Goal: Navigation & Orientation: Find specific page/section

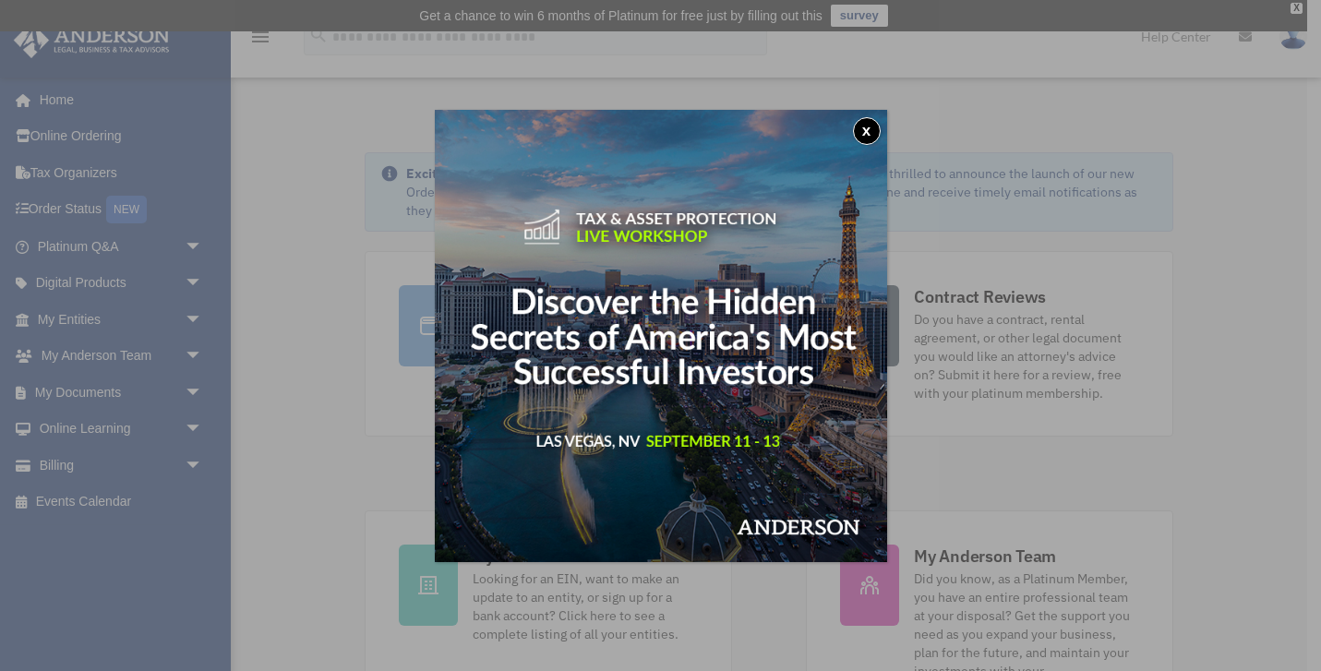
click at [871, 132] on button "x" at bounding box center [867, 131] width 28 height 28
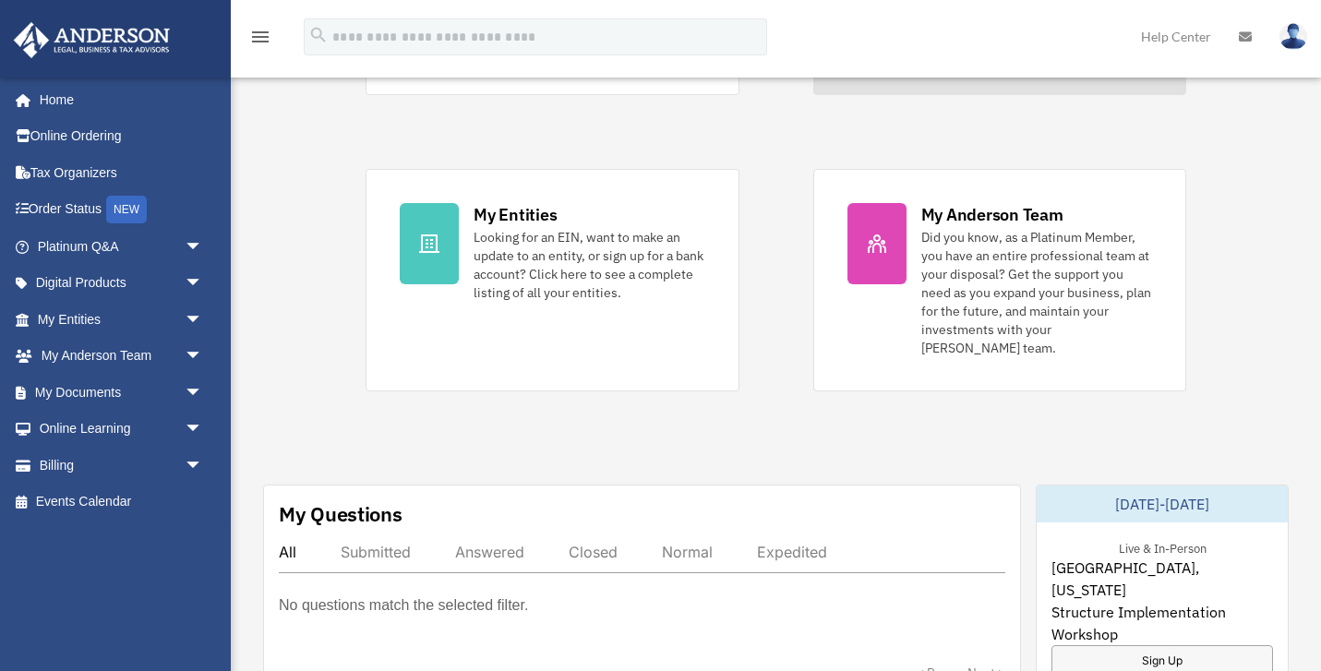
scroll to position [345, 0]
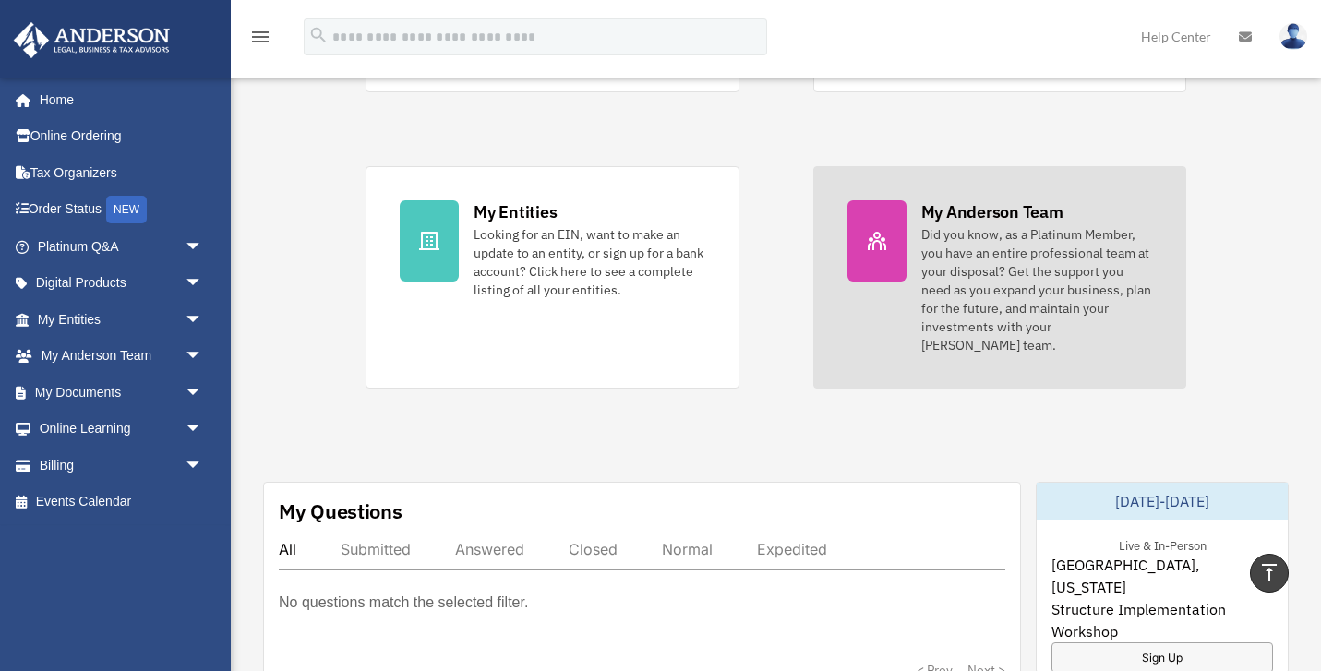
click at [883, 251] on icon at bounding box center [877, 241] width 22 height 22
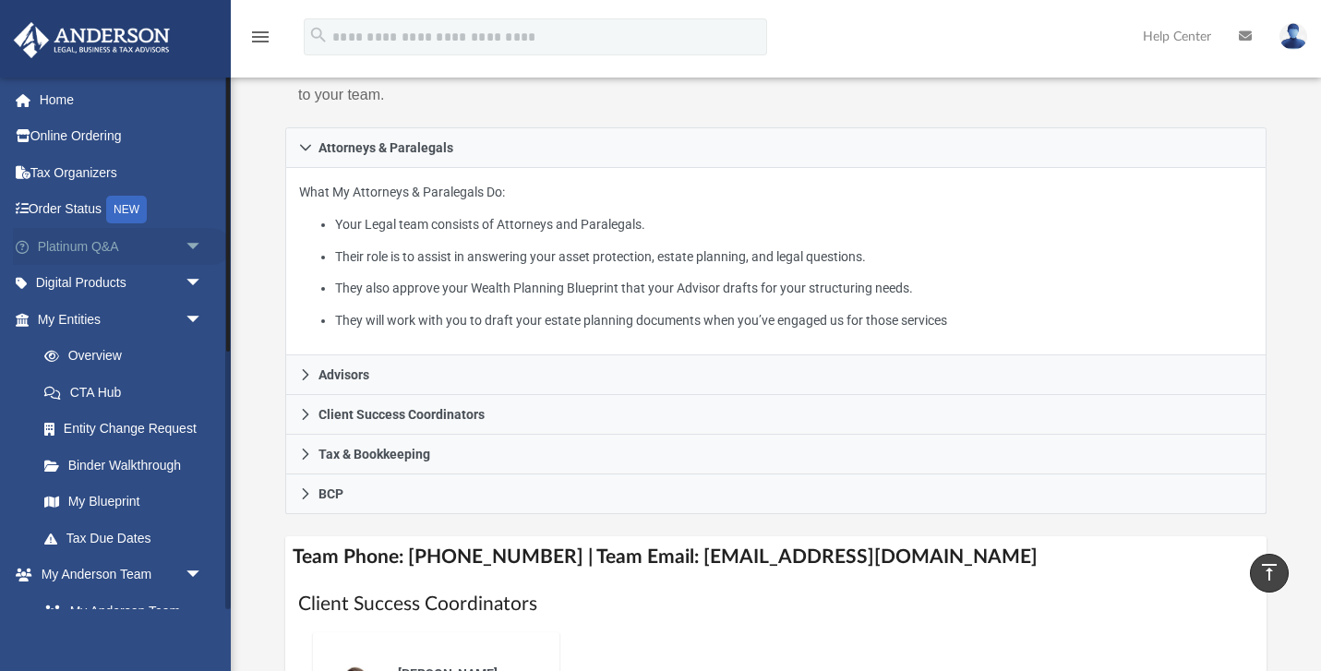
click at [186, 246] on span "arrow_drop_down" at bounding box center [203, 247] width 37 height 38
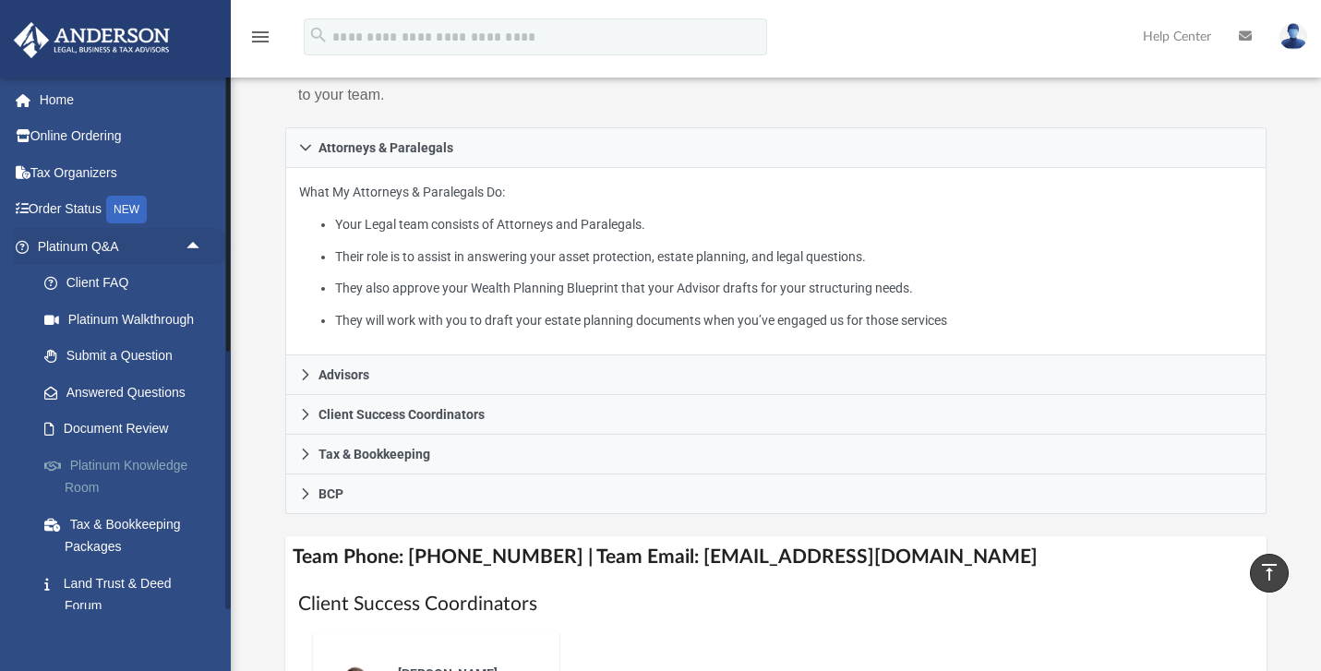
click at [135, 465] on link "Platinum Knowledge Room" at bounding box center [128, 476] width 205 height 59
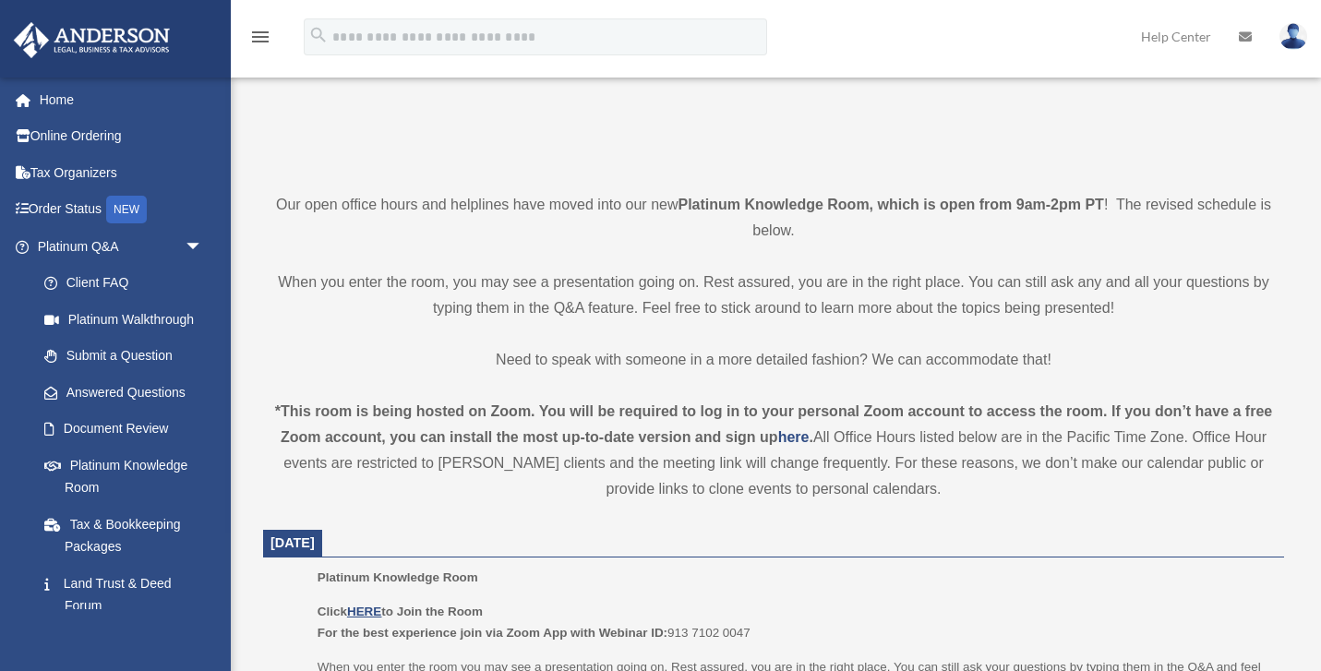
scroll to position [358, 0]
